Goal: Task Accomplishment & Management: Manage account settings

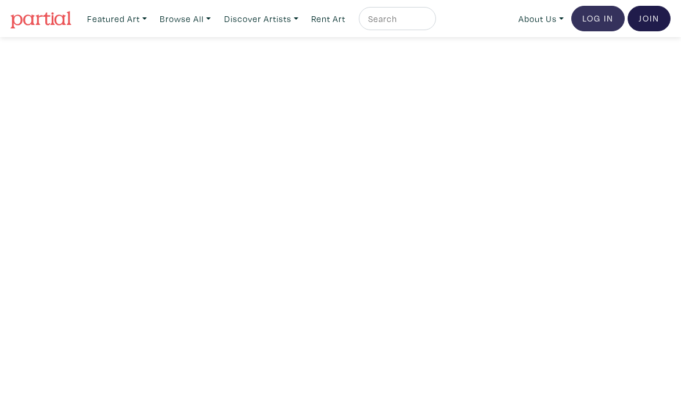
click at [595, 17] on link "Log In" at bounding box center [597, 19] width 53 height 26
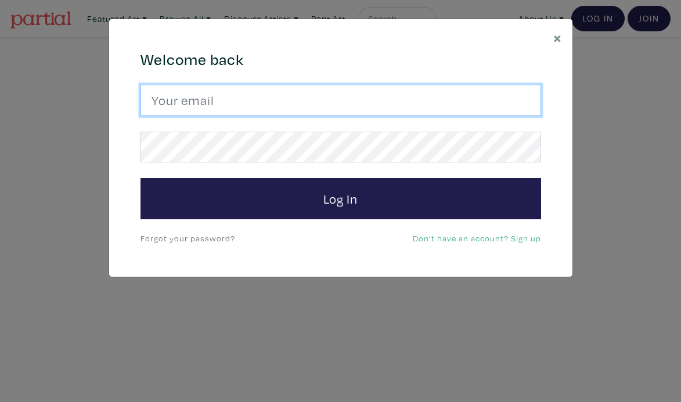
type input "melissa.c.trainor@gmail.com"
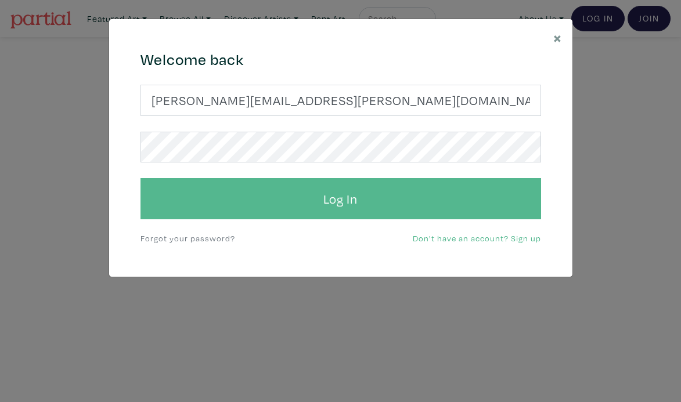
click at [342, 200] on button "Log In" at bounding box center [340, 199] width 400 height 42
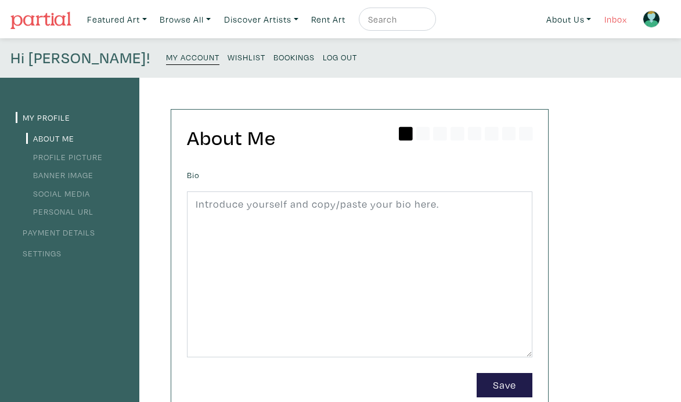
click at [616, 17] on link "Inbox" at bounding box center [615, 20] width 33 height 24
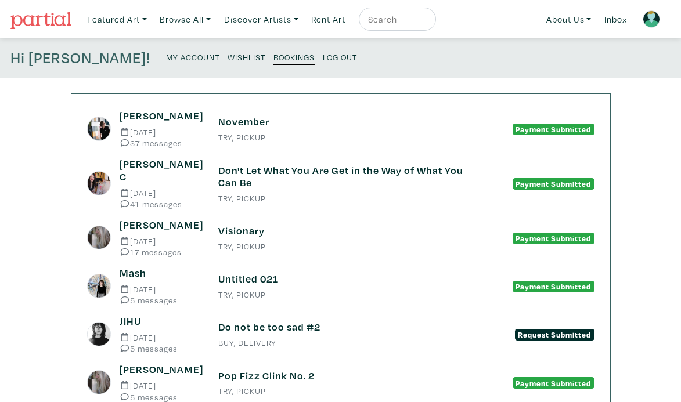
click at [174, 129] on small "Sep 16 2025" at bounding box center [160, 132] width 81 height 9
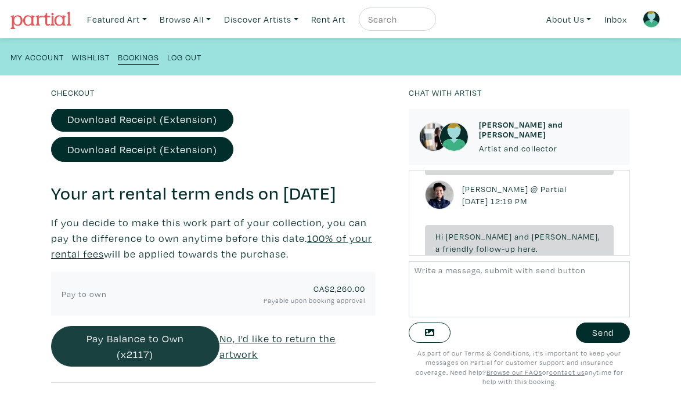
click at [132, 343] on button "Pay Balance to Own (x2117)" at bounding box center [135, 346] width 168 height 41
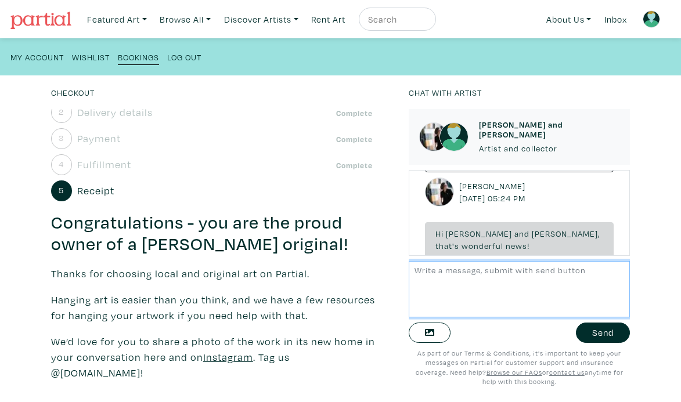
scroll to position [4418, 0]
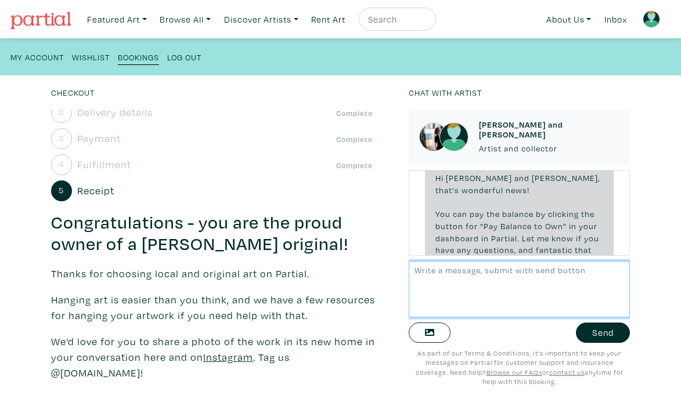
click at [455, 292] on textarea at bounding box center [519, 289] width 221 height 56
click at [580, 276] on textarea "HI! Apologies for the delay. Work got busy and this slipped my mind. I just sen…" at bounding box center [519, 289] width 221 height 56
type textarea "HI! Apologies for the delay. Work picked up and this slipped my mind. I just se…"
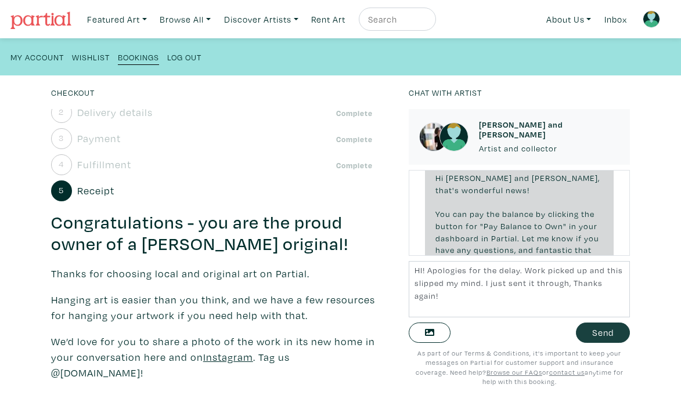
click at [607, 337] on button "Send" at bounding box center [603, 333] width 54 height 20
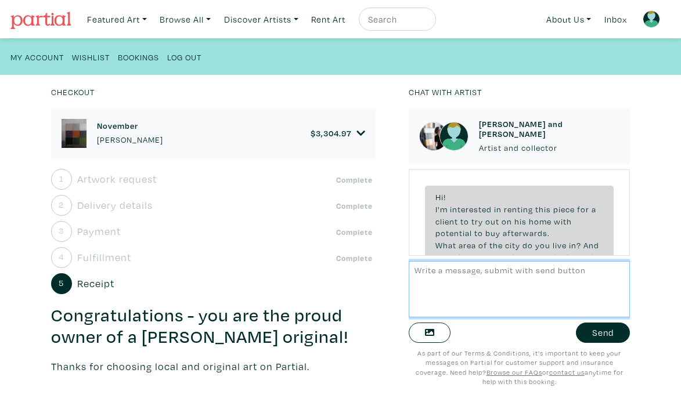
scroll to position [4729, 0]
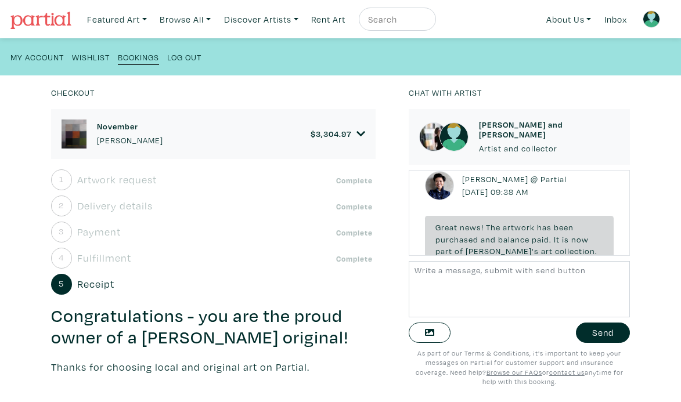
click at [122, 132] on link "November Anne-Marie Olczak" at bounding box center [130, 133] width 66 height 25
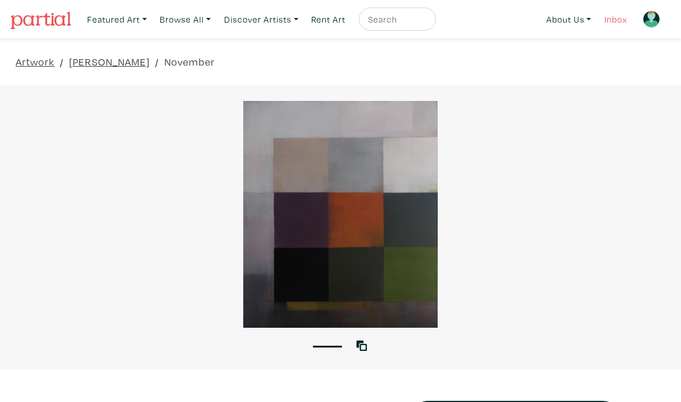
click at [613, 20] on link "Inbox" at bounding box center [615, 20] width 33 height 24
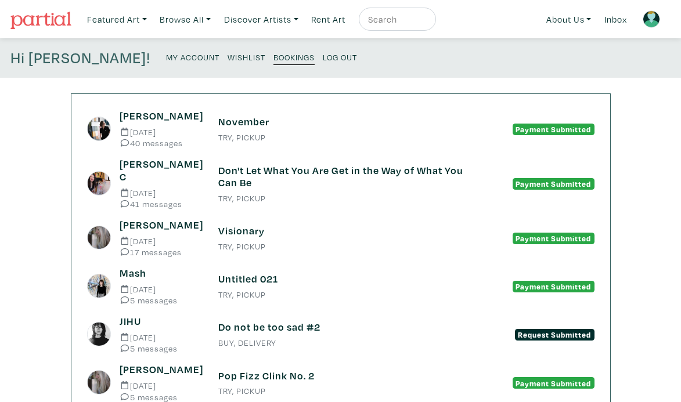
click at [151, 139] on small "40 messages" at bounding box center [160, 143] width 81 height 9
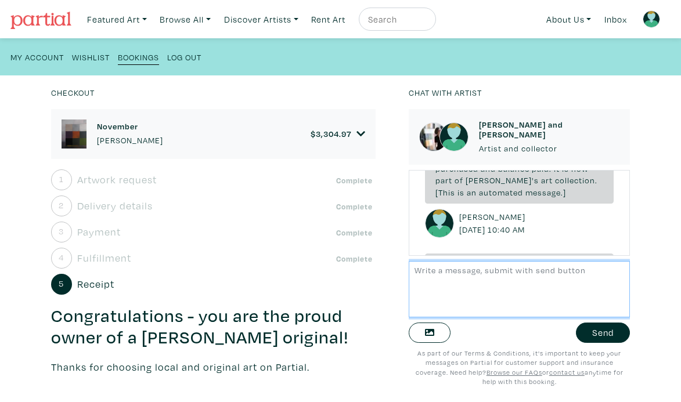
scroll to position [4679, 0]
